Goal: Check status: Check status

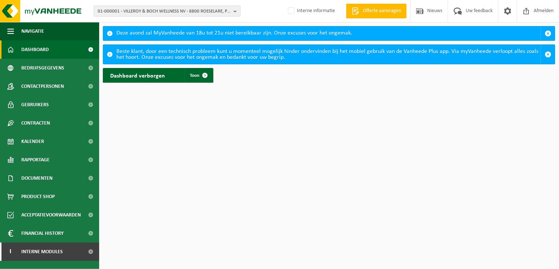
click at [125, 8] on span "01-000001 - VILLEROY & BOCH WELLNESS NV - 8800 ROESELARE, POPULIERSTRAAT 1" at bounding box center [164, 11] width 133 height 11
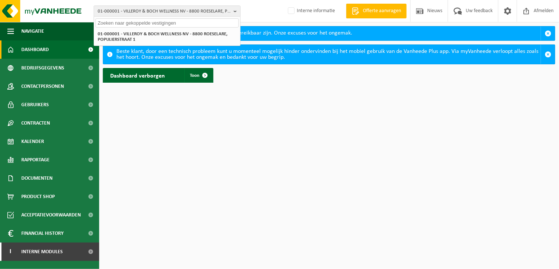
click at [207, 20] on input "text" at bounding box center [167, 22] width 143 height 9
click at [134, 24] on input "text" at bounding box center [167, 22] width 143 height 9
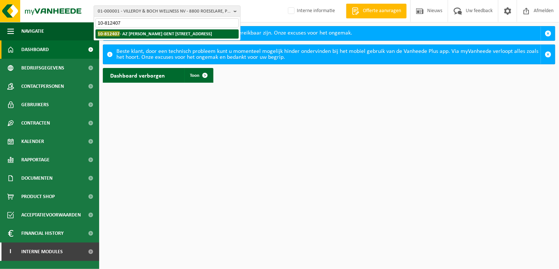
type input "10-812407"
click at [139, 34] on strong "10-812407 - AZ JAN PALFIJN GENT AV - 9000 GENT, WATERSPORTLAAN 5" at bounding box center [155, 34] width 114 height 6
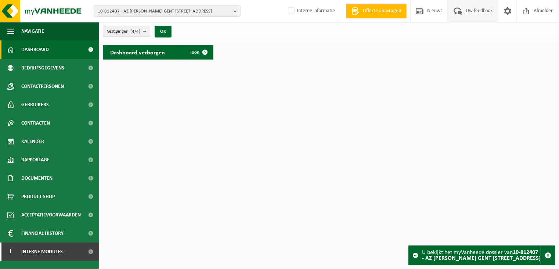
click at [475, 11] on span "Uw feedback" at bounding box center [479, 11] width 31 height 22
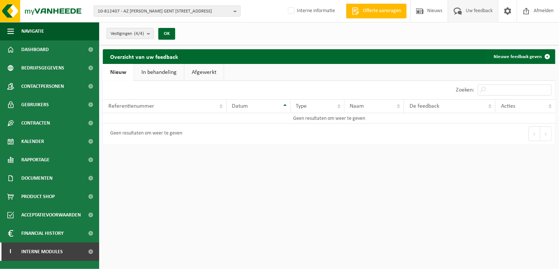
click at [151, 72] on link "In behandeling" at bounding box center [159, 72] width 50 height 17
click at [213, 73] on link "Afgewerkt" at bounding box center [205, 72] width 39 height 17
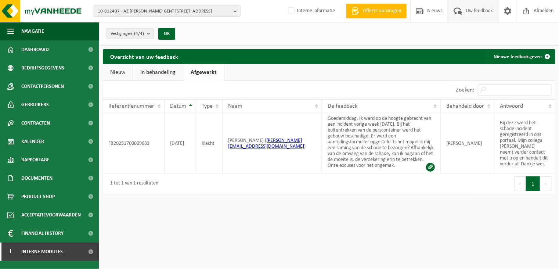
click at [169, 72] on link "In behandeling" at bounding box center [158, 72] width 50 height 17
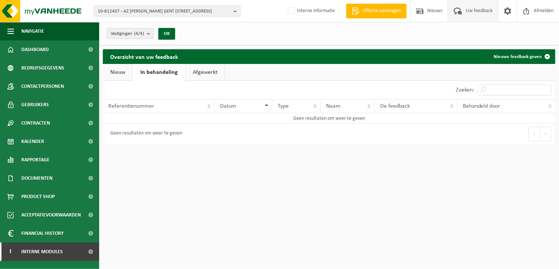
click at [124, 70] on link "Nieuw" at bounding box center [118, 72] width 30 height 17
click at [145, 72] on link "In behandeling" at bounding box center [159, 72] width 50 height 17
click at [214, 70] on link "Afgewerkt" at bounding box center [205, 72] width 39 height 17
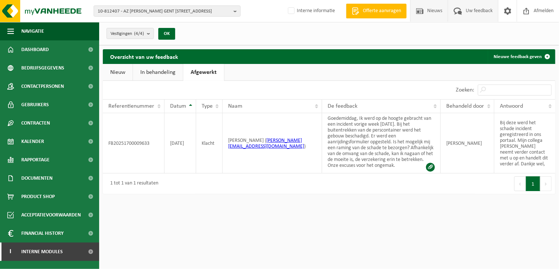
click at [432, 12] on span "Nieuws" at bounding box center [435, 11] width 19 height 22
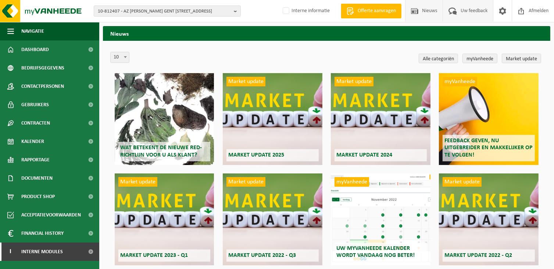
click at [475, 10] on span "Uw feedback" at bounding box center [474, 11] width 31 height 22
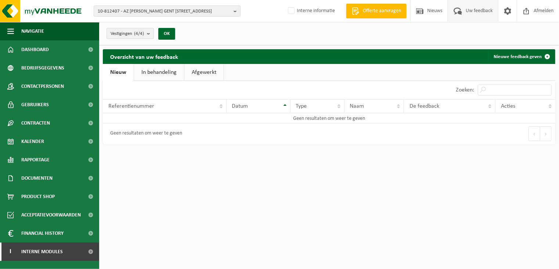
click at [203, 72] on link "Afgewerkt" at bounding box center [204, 72] width 39 height 17
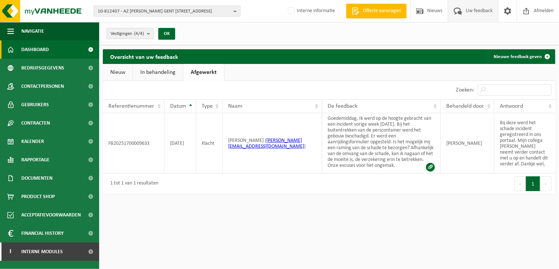
click at [32, 46] on span "Dashboard" at bounding box center [35, 49] width 28 height 18
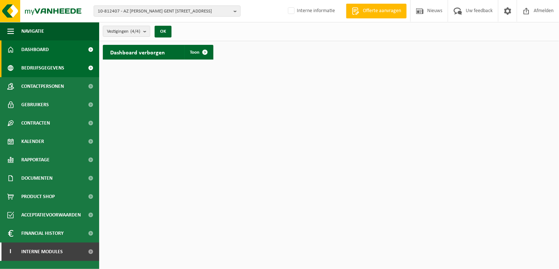
click at [46, 67] on span "Bedrijfsgegevens" at bounding box center [42, 68] width 43 height 18
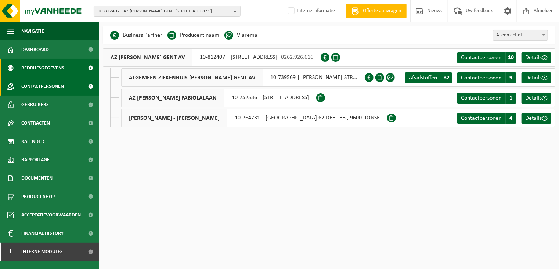
click at [49, 89] on span "Contactpersonen" at bounding box center [42, 86] width 43 height 18
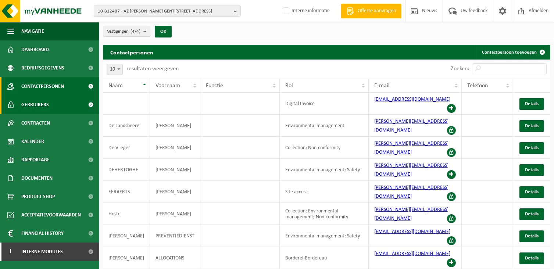
click at [38, 102] on span "Gebruikers" at bounding box center [35, 105] width 28 height 18
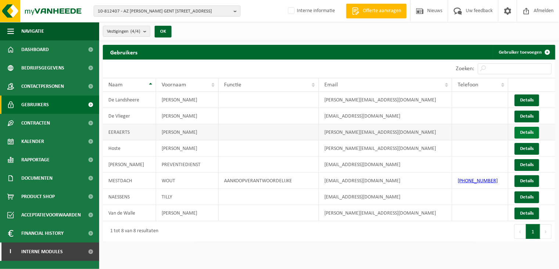
click at [528, 130] on link "Details" at bounding box center [527, 133] width 25 height 12
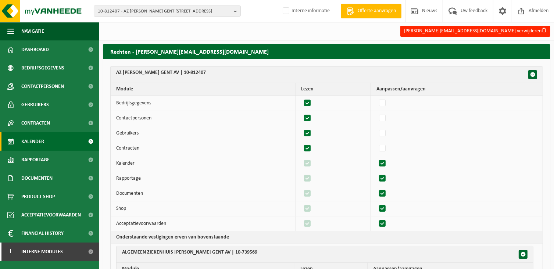
click at [40, 141] on span "Kalender" at bounding box center [32, 141] width 23 height 18
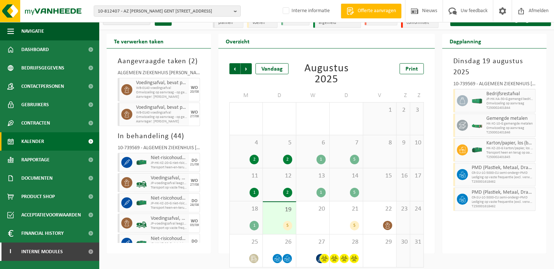
scroll to position [17, 0]
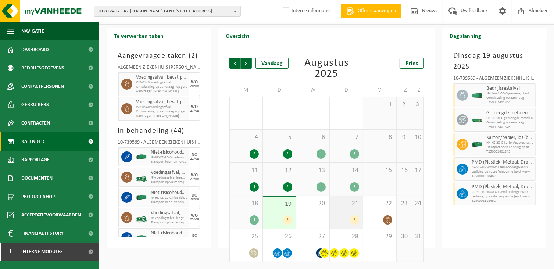
click at [353, 222] on div "5" at bounding box center [354, 220] width 9 height 10
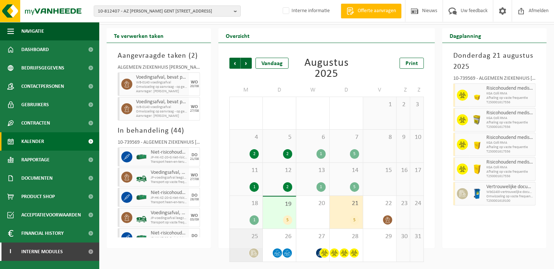
click at [252, 253] on icon at bounding box center [252, 252] width 2 height 2
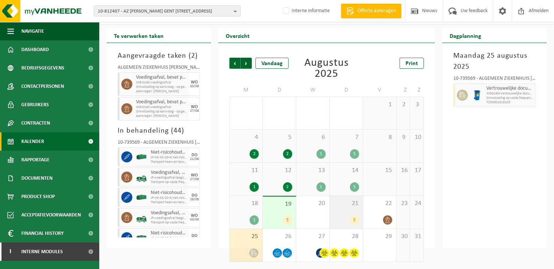
click at [355, 219] on div "5" at bounding box center [354, 220] width 9 height 10
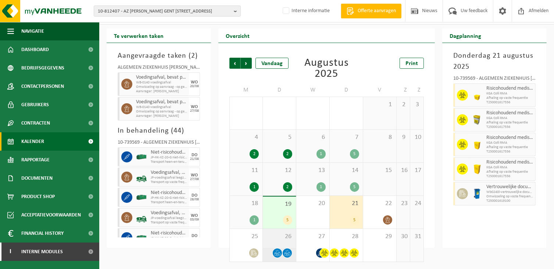
click at [276, 250] on icon at bounding box center [277, 251] width 3 height 3
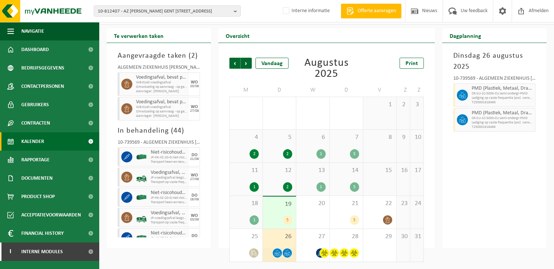
click at [286, 251] on icon at bounding box center [287, 253] width 6 height 6
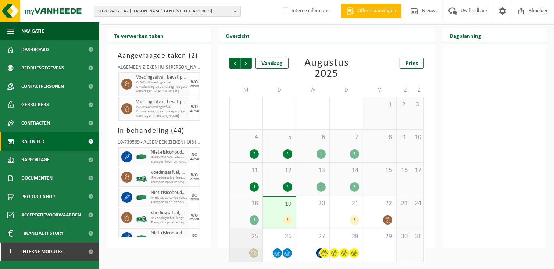
click at [254, 253] on icon at bounding box center [254, 253] width 6 height 6
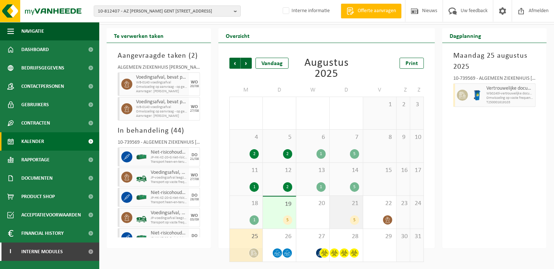
click at [357, 221] on div "5" at bounding box center [354, 220] width 9 height 10
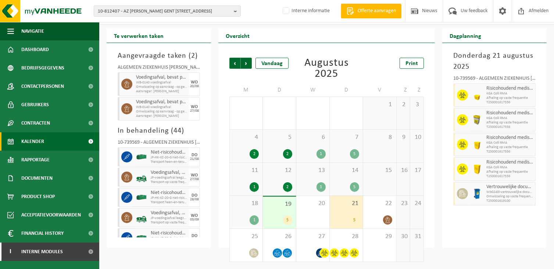
click at [219, 239] on div "Vorige Volgende Vandaag [DATE] Print M D W D V Z Z 28 2 29 2 30 1 31 4 1 1 2 3 …" at bounding box center [326, 145] width 216 height 205
click at [171, 108] on span "WB-0140 voedingsafval" at bounding box center [161, 107] width 51 height 4
click at [354, 219] on div "5" at bounding box center [354, 220] width 9 height 10
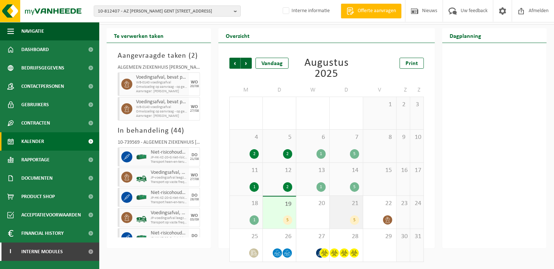
click at [353, 219] on div "5" at bounding box center [354, 220] width 9 height 10
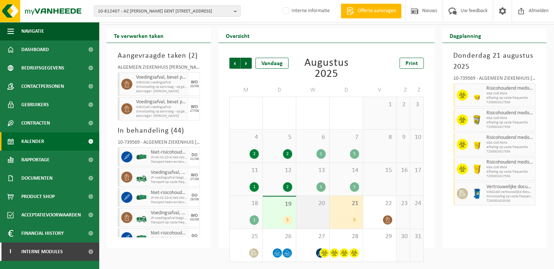
click at [319, 219] on div "20" at bounding box center [312, 212] width 33 height 33
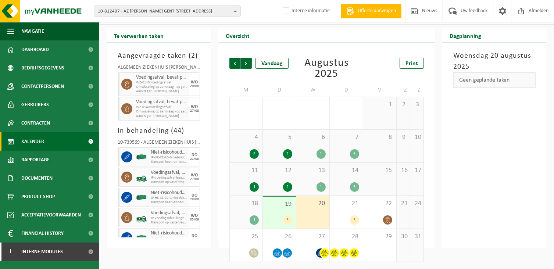
click at [284, 218] on div "5" at bounding box center [287, 220] width 9 height 10
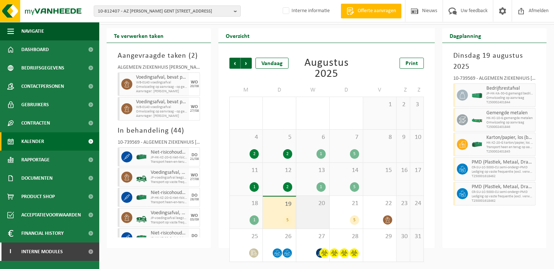
click at [309, 219] on div "20" at bounding box center [312, 212] width 33 height 33
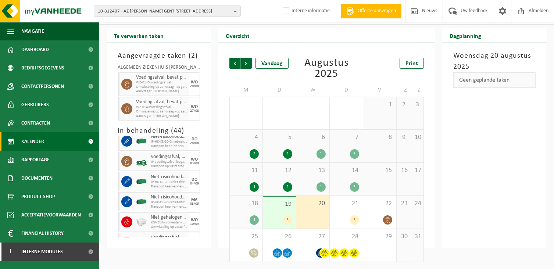
scroll to position [0, 0]
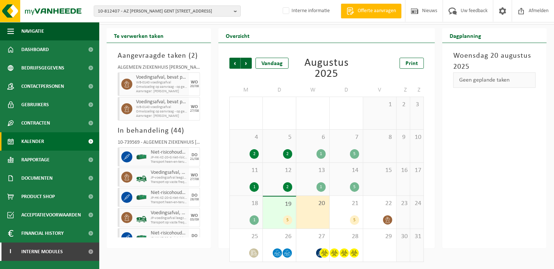
click at [147, 54] on h3 "Aangevraagde taken ( 2 )" at bounding box center [159, 55] width 82 height 11
click at [147, 85] on span "Omwisseling op aanvraag - op geplande route (incl. verwerking)" at bounding box center [161, 87] width 51 height 4
